Goal: Task Accomplishment & Management: Manage account settings

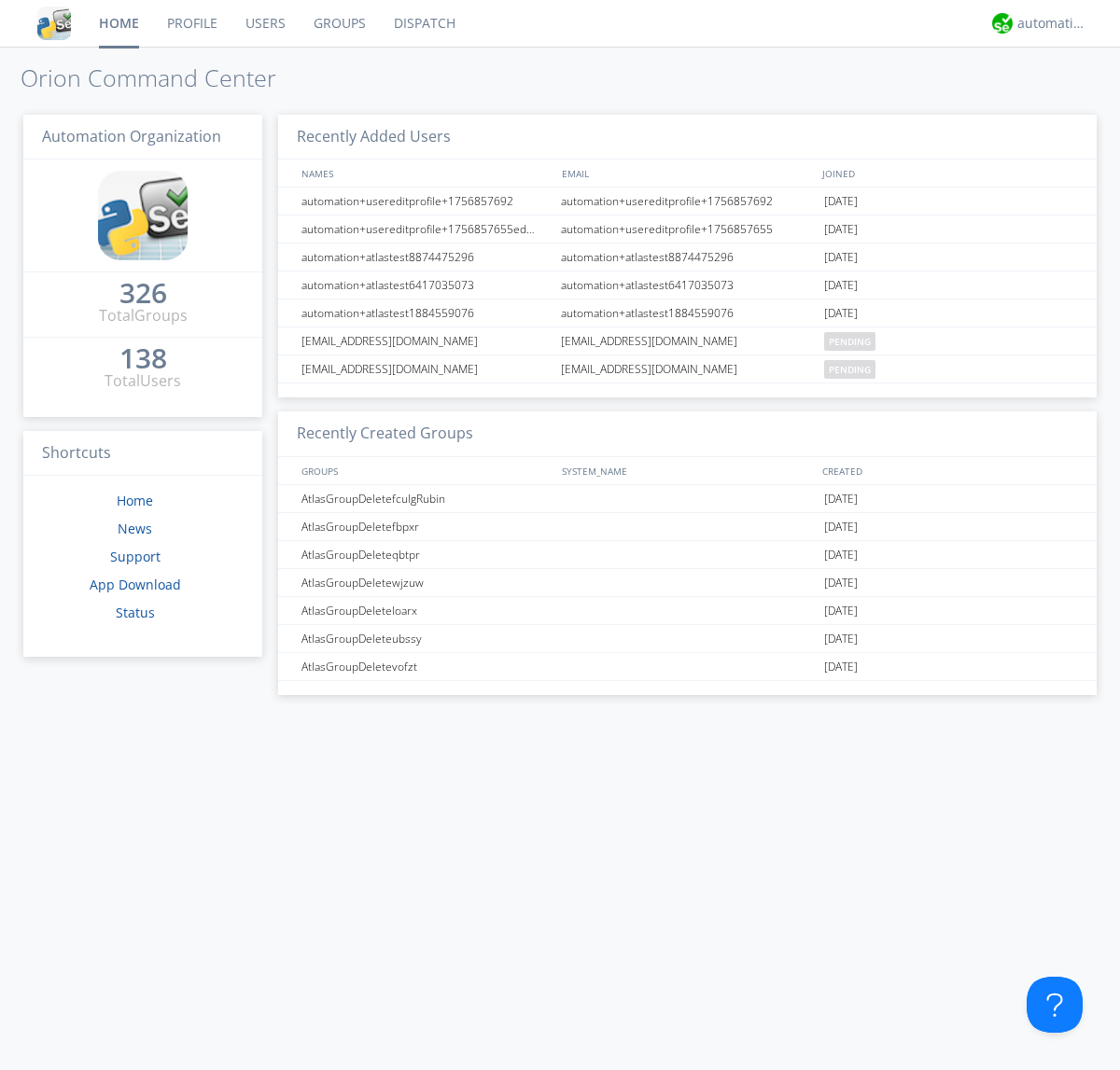
click at [338, 23] on link "Groups" at bounding box center [340, 23] width 80 height 47
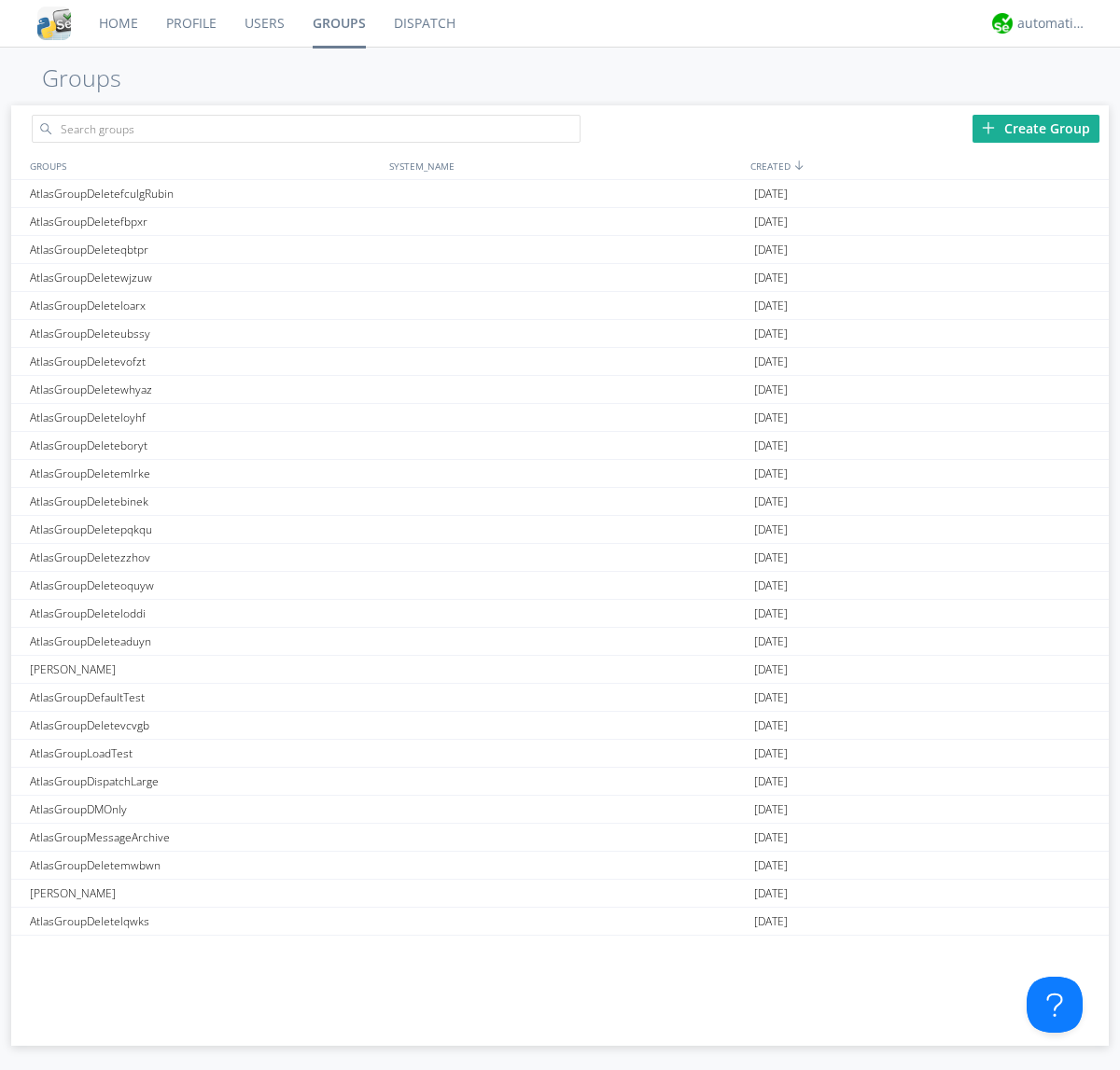
click at [1036, 128] on div "Create Group" at bounding box center [1036, 128] width 127 height 28
click at [338, 23] on link "Groups" at bounding box center [339, 23] width 81 height 47
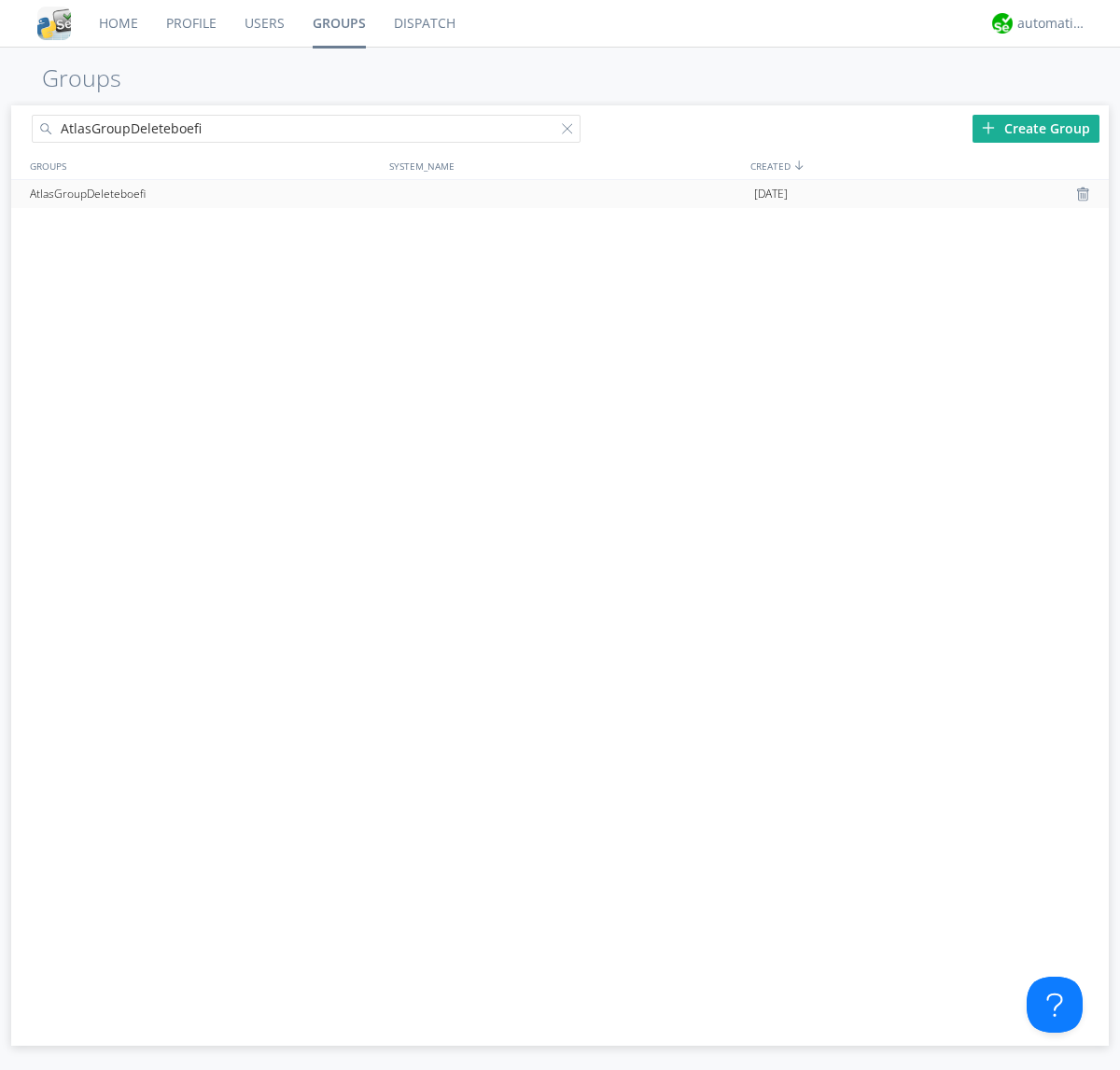
type input "AtlasGroupDeleteboefi"
click at [1085, 194] on div at bounding box center [1085, 194] width 18 height 15
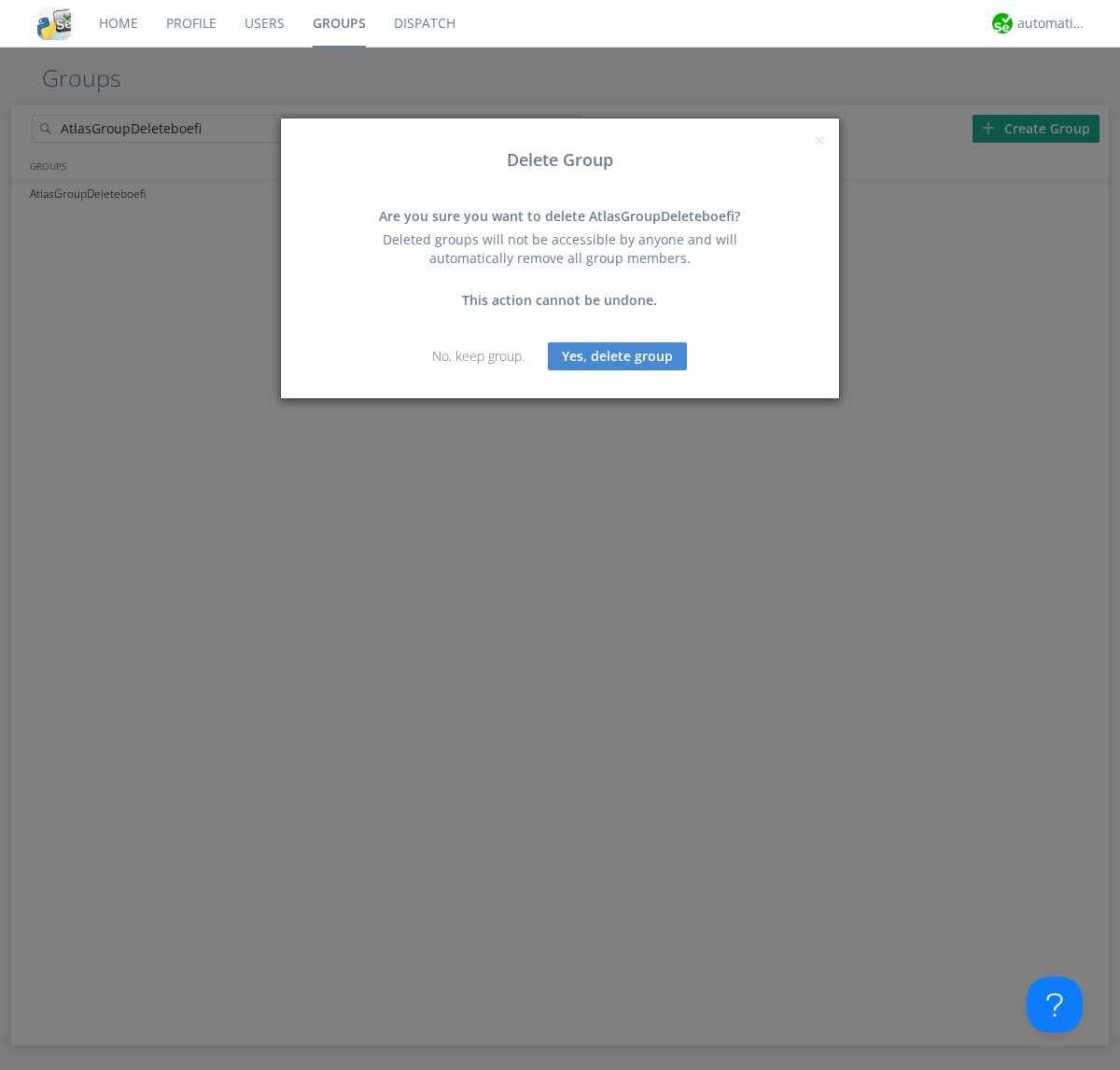
click at [617, 355] on button "Yes, delete group" at bounding box center [616, 356] width 139 height 28
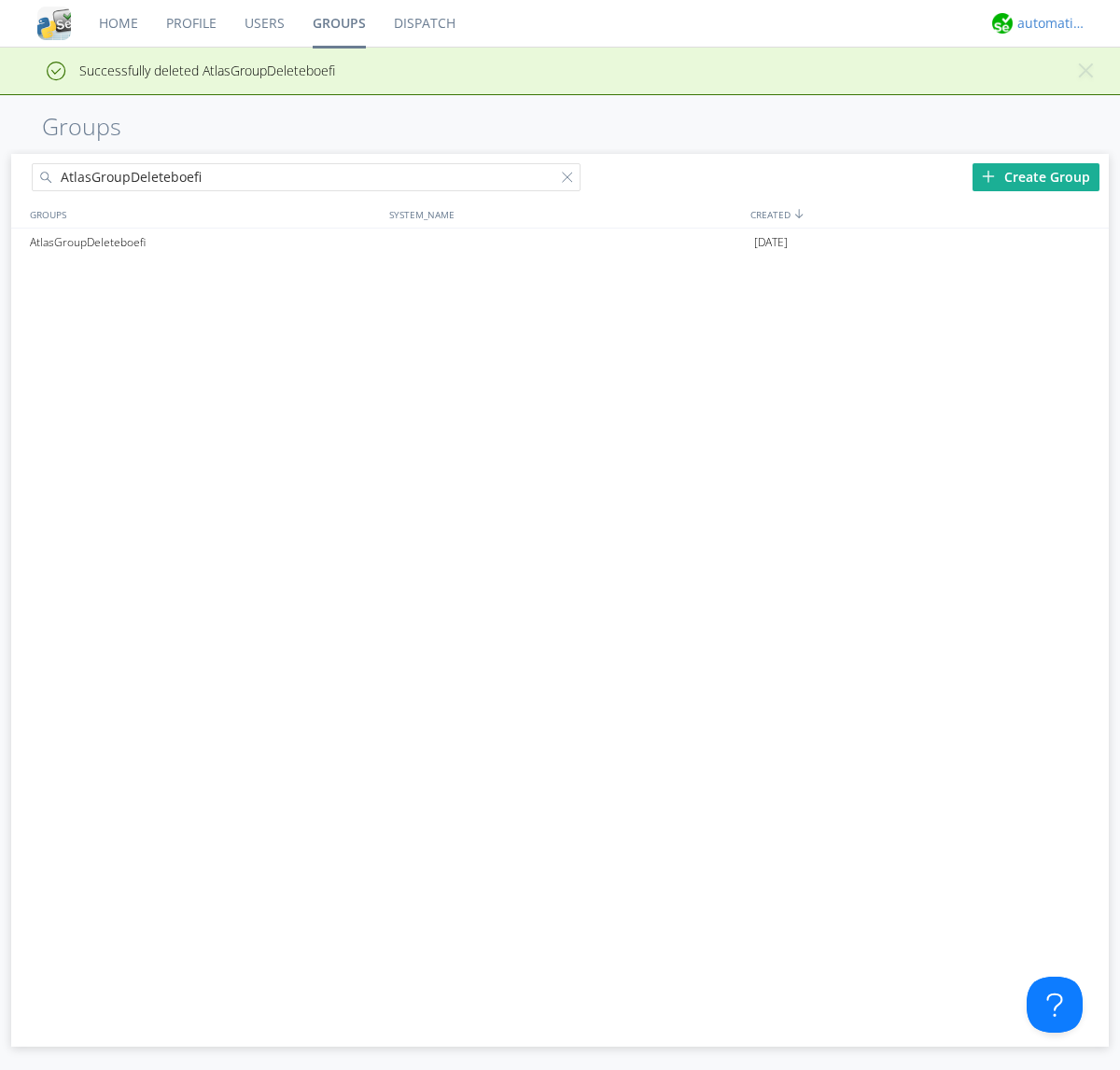
click at [1047, 23] on div "automation+atlas" at bounding box center [1051, 23] width 70 height 18
